Goal: Obtain resource: Obtain resource

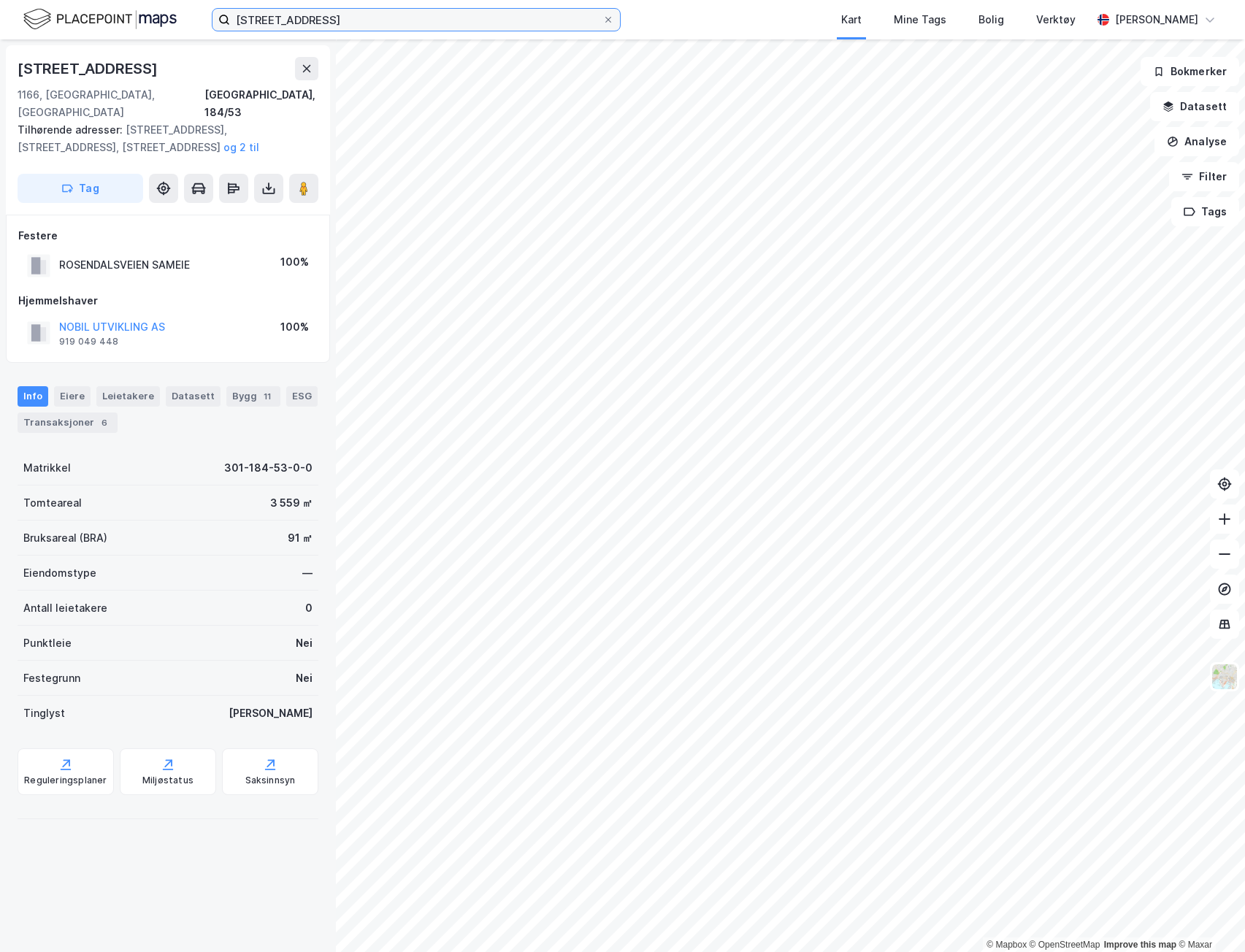
click at [381, 12] on input "[STREET_ADDRESS]" at bounding box center [416, 19] width 372 height 22
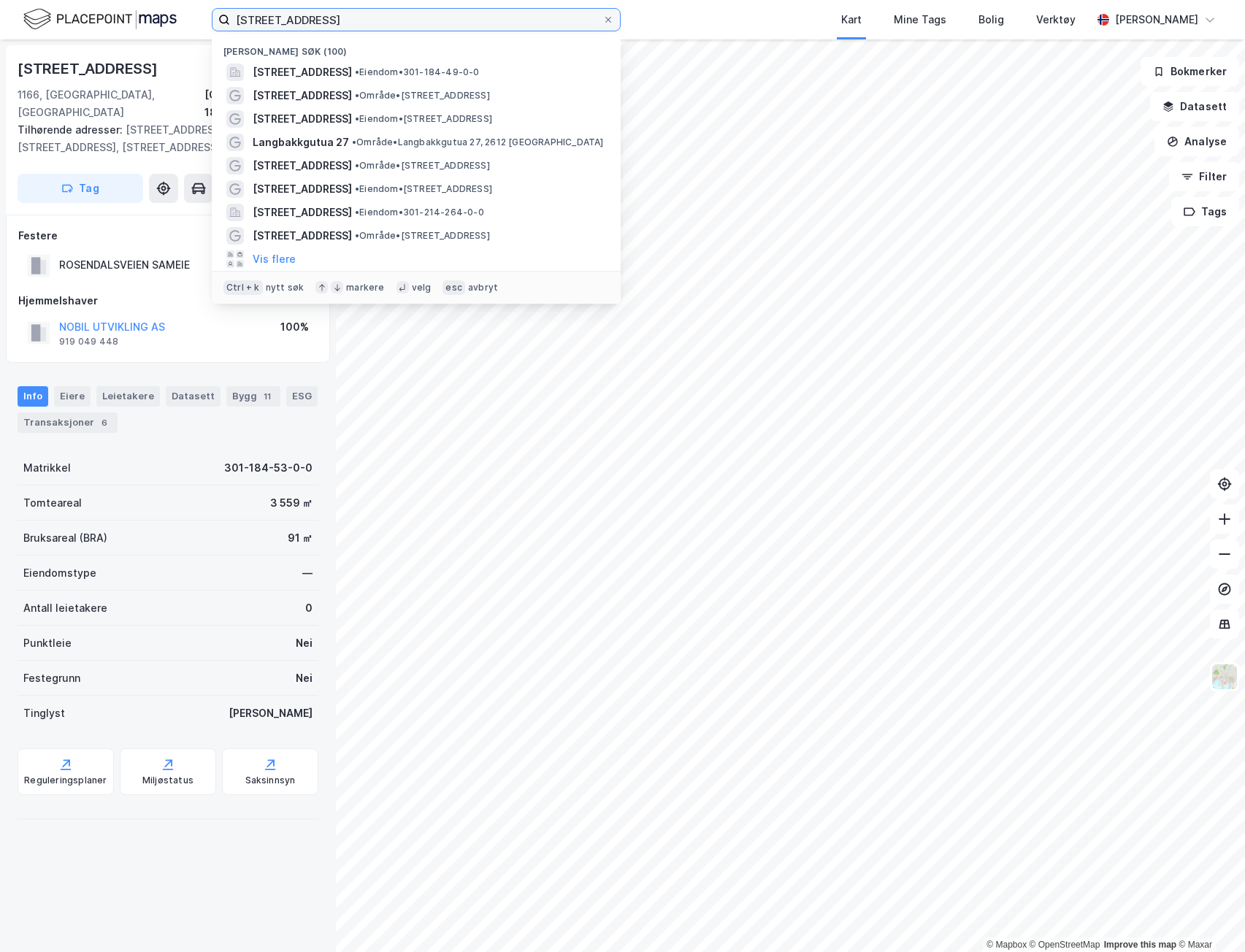
click at [381, 12] on input "[STREET_ADDRESS]" at bounding box center [416, 19] width 372 height 22
click at [380, 16] on input at bounding box center [425, 19] width 390 height 22
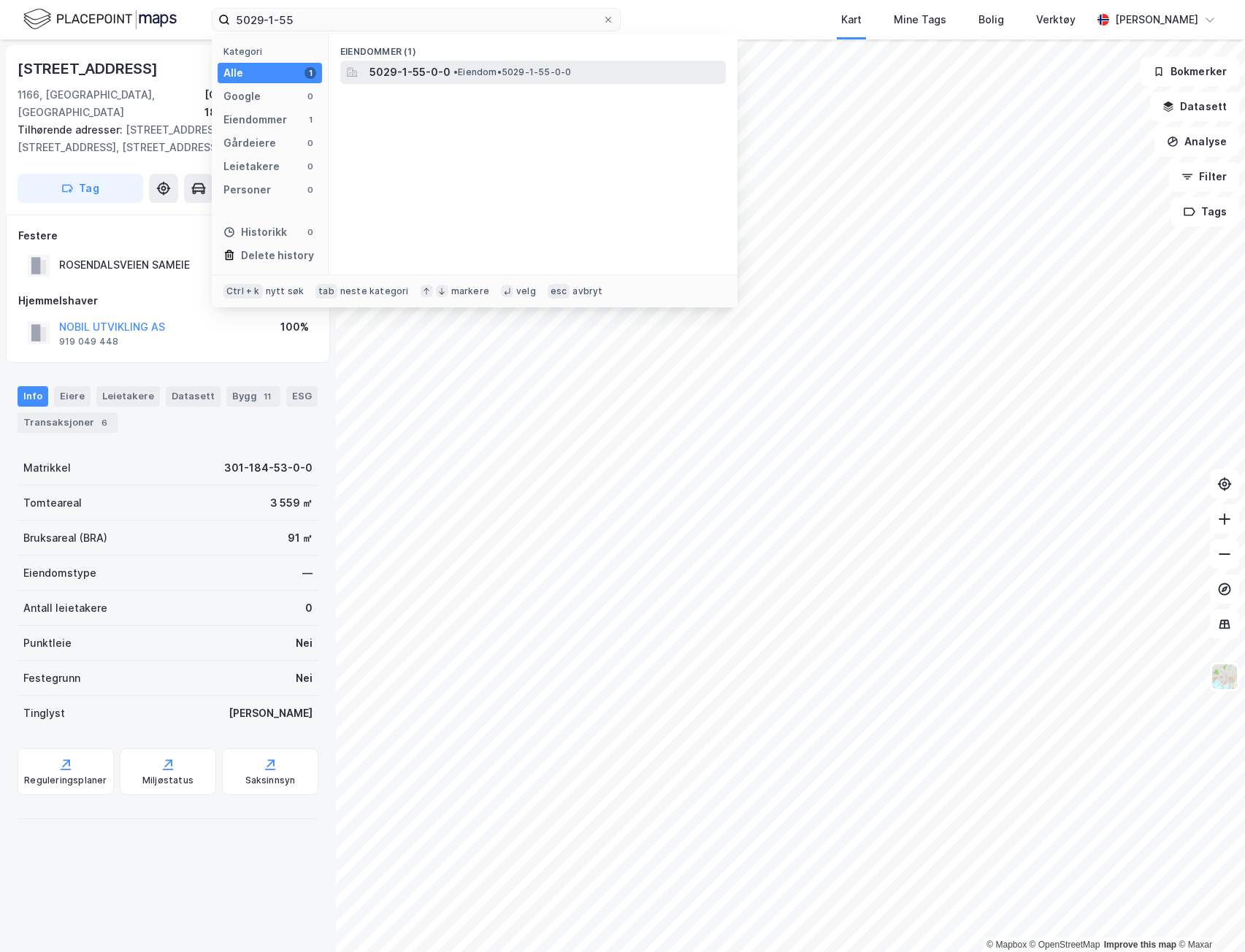
click at [438, 72] on span "5029-1-55-0-0" at bounding box center [410, 72] width 81 height 18
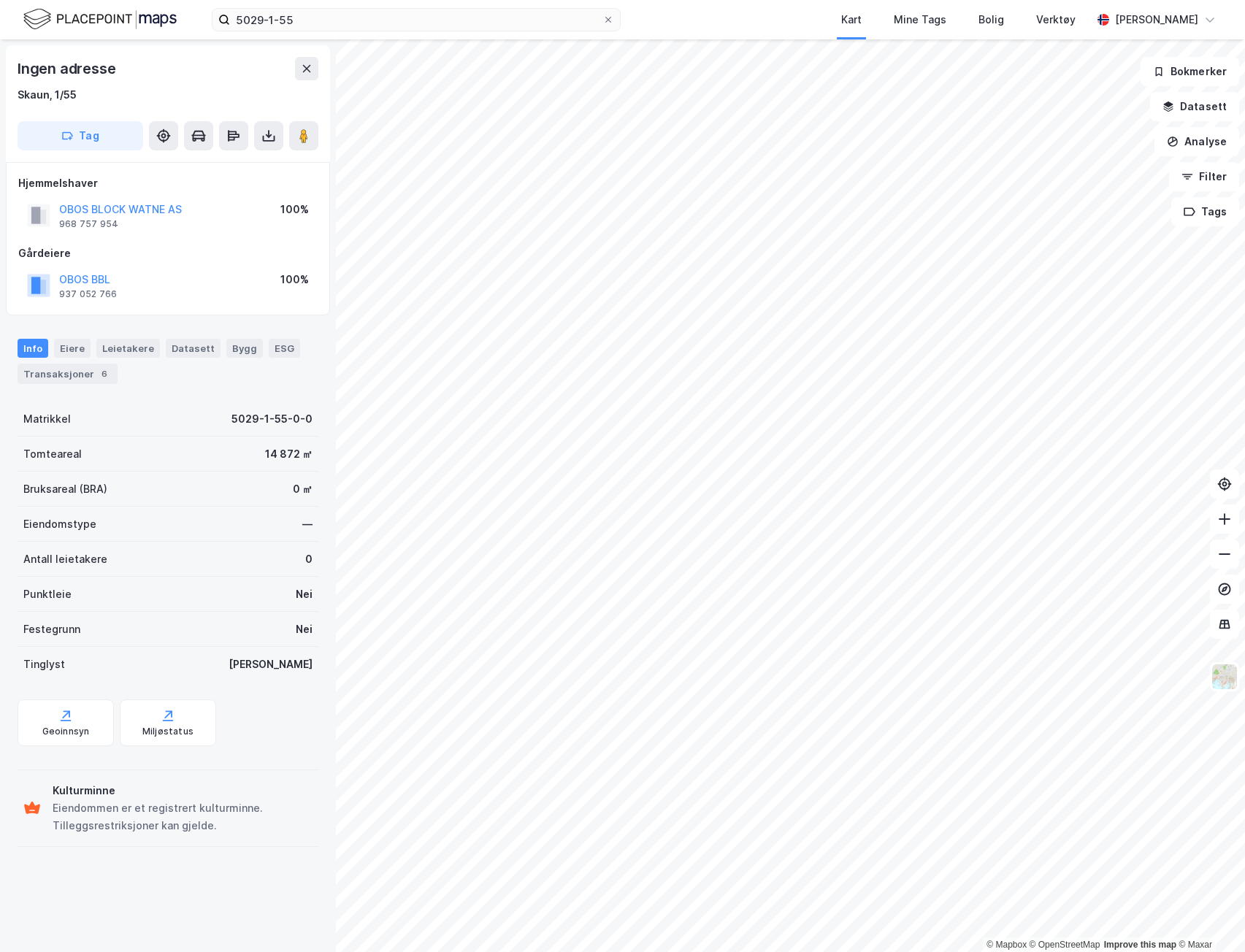
drag, startPoint x: 76, startPoint y: 371, endPoint x: 102, endPoint y: 395, distance: 35.4
click at [76, 371] on div "Transaksjoner 6" at bounding box center [68, 373] width 100 height 20
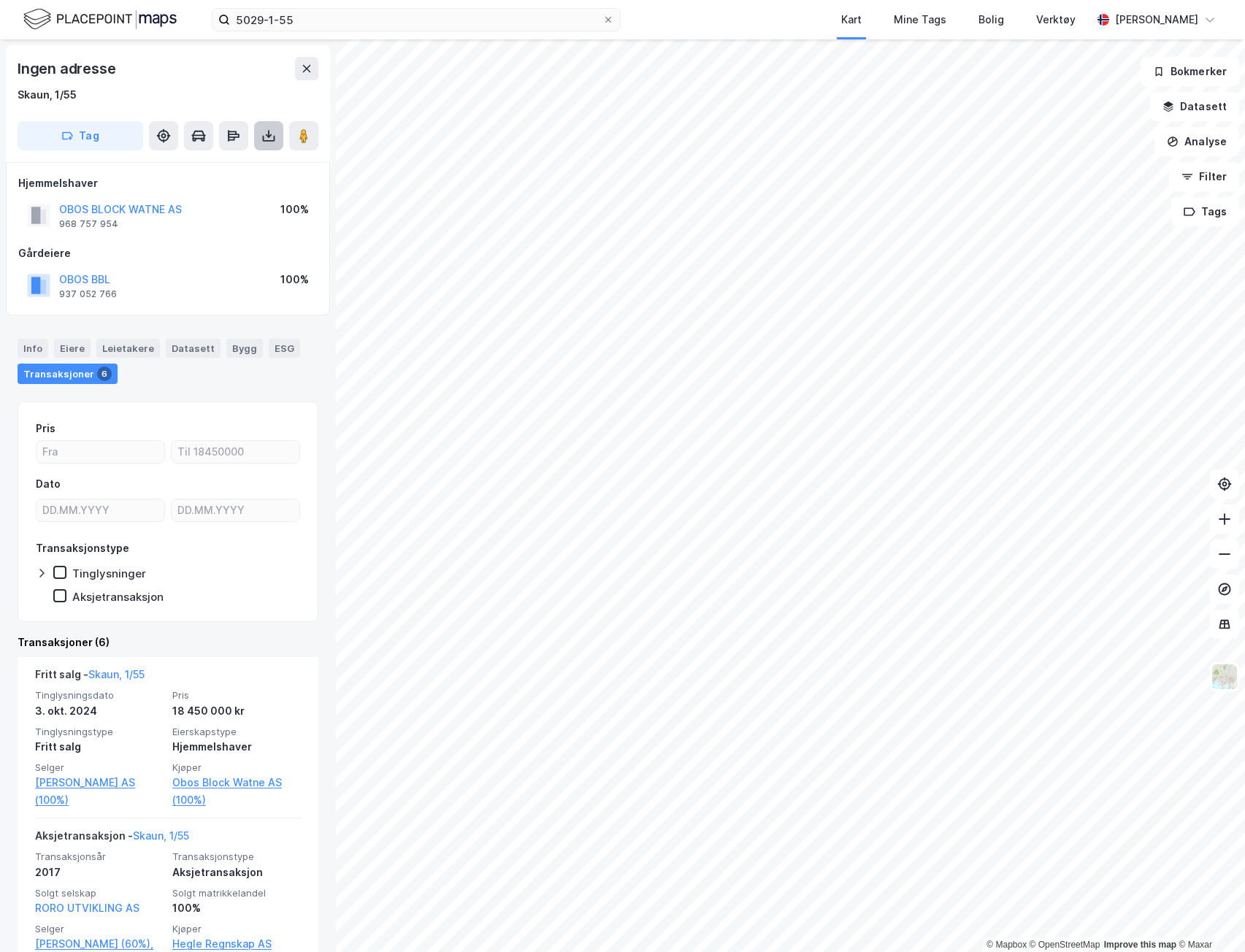
click at [268, 132] on icon at bounding box center [269, 136] width 15 height 15
click at [226, 161] on div "Last ned grunnbok" at bounding box center [197, 166] width 85 height 12
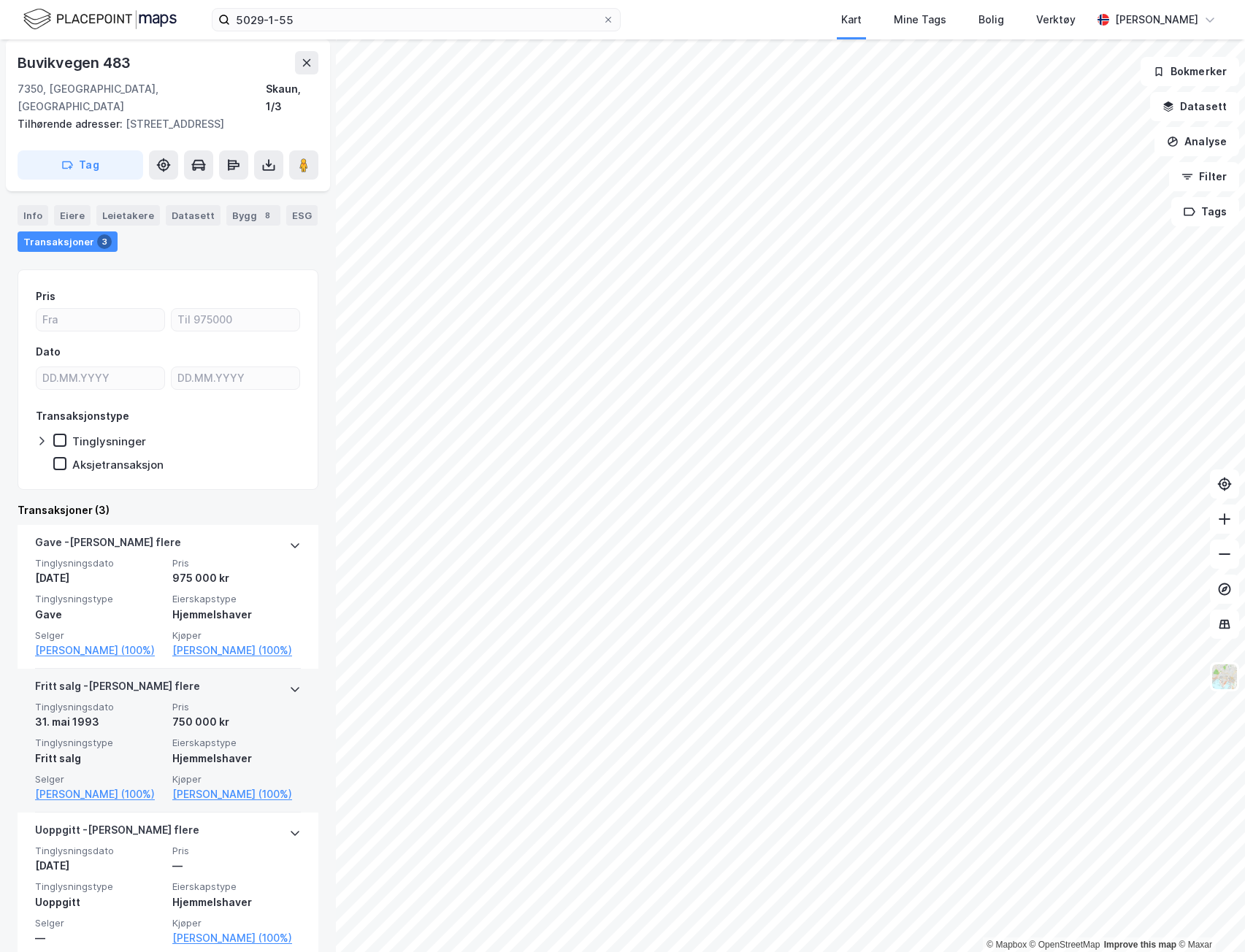
scroll to position [97, 0]
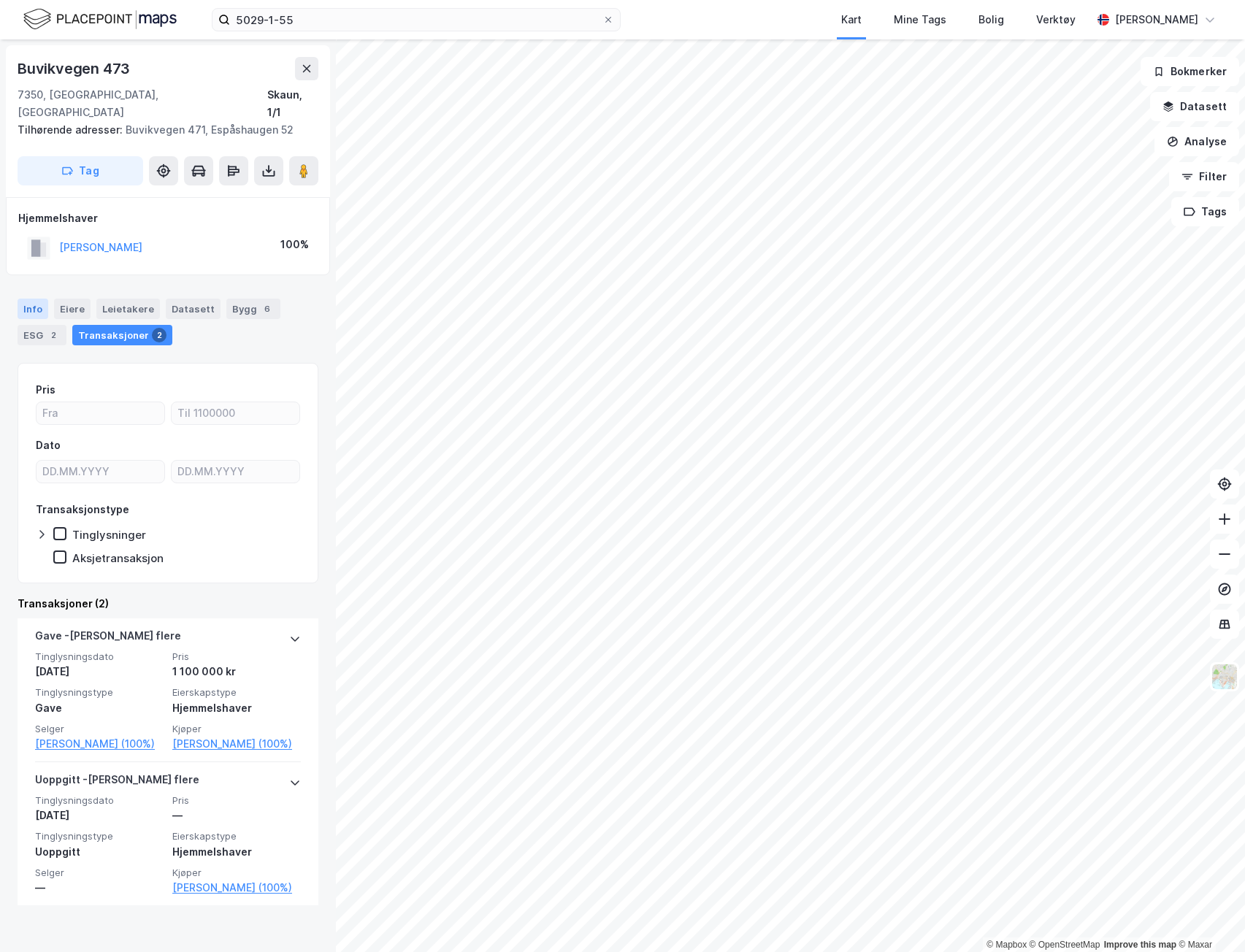
click at [41, 299] on div "Info" at bounding box center [33, 309] width 31 height 20
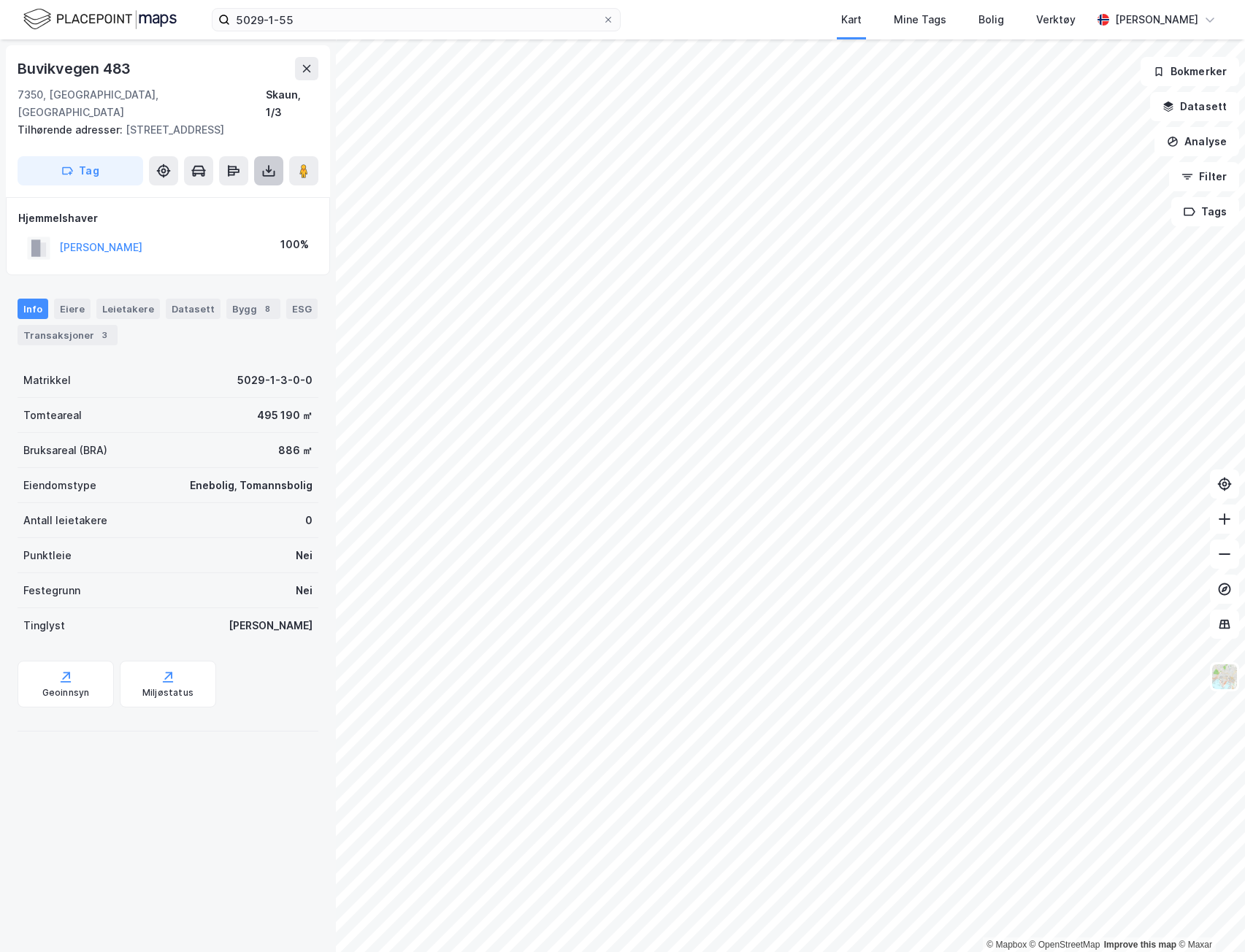
click at [270, 163] on icon at bounding box center [269, 171] width 15 height 15
click at [230, 195] on div "Last ned grunnbok" at bounding box center [197, 201] width 85 height 12
click at [259, 157] on button at bounding box center [268, 171] width 29 height 29
click at [214, 195] on div "Last ned grunnbok" at bounding box center [197, 201] width 85 height 12
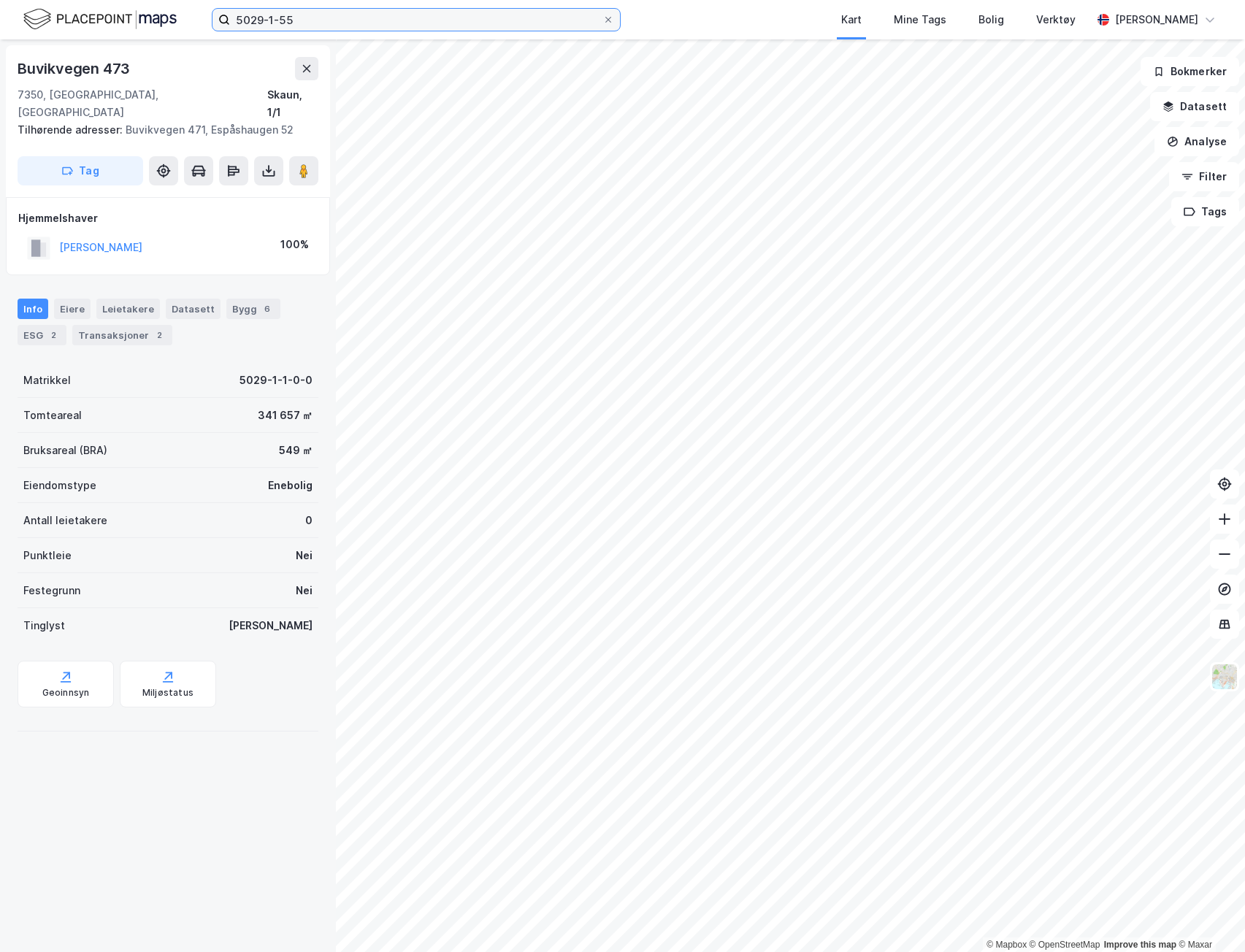
click at [350, 16] on input "5029-1-55" at bounding box center [416, 19] width 372 height 22
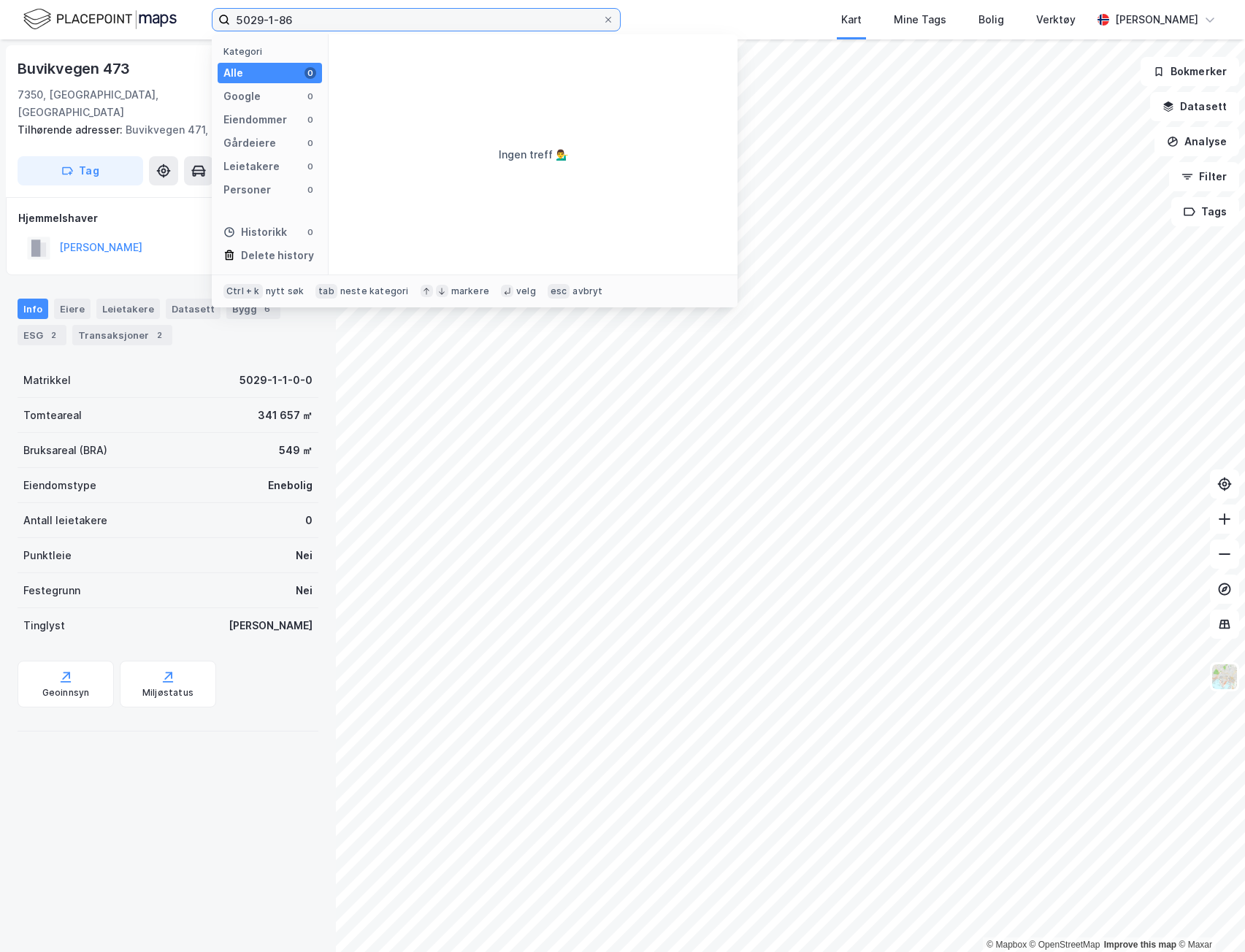
type input "5029-1-86"
